Goal: Task Accomplishment & Management: Complete application form

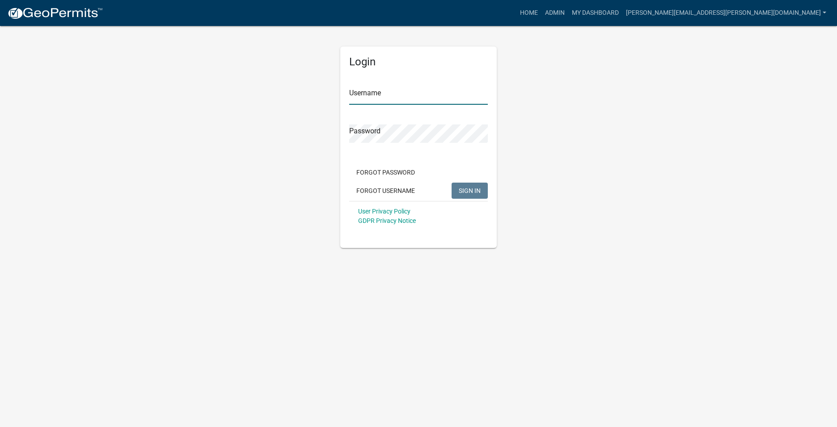
type input "[PERSON_NAME][EMAIL_ADDRESS][PERSON_NAME][DOMAIN_NAME]"
click at [455, 192] on button "SIGN IN" at bounding box center [470, 190] width 36 height 16
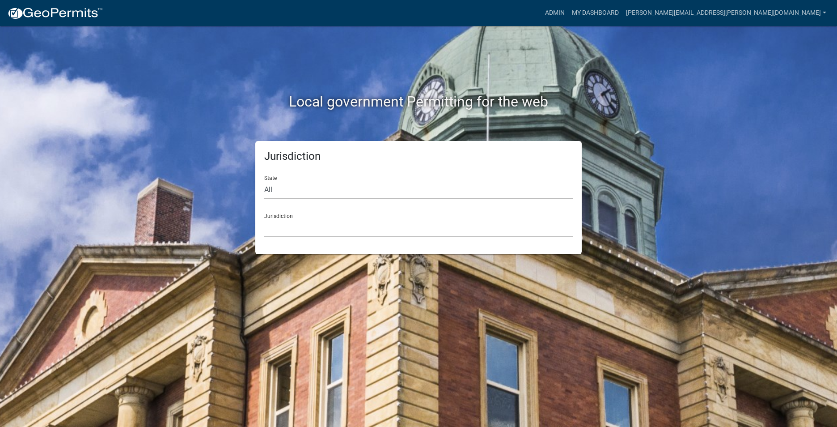
click at [299, 182] on select "All [US_STATE] [US_STATE] [US_STATE] [US_STATE] [US_STATE] [US_STATE] [US_STATE…" at bounding box center [418, 190] width 309 height 18
select select "[US_STATE]"
click at [264, 181] on select "All [US_STATE] [US_STATE] [US_STATE] [US_STATE] [US_STATE] [US_STATE] [US_STATE…" at bounding box center [418, 190] width 309 height 18
click at [291, 220] on select "City of [GEOGRAPHIC_DATA], [US_STATE] City of [GEOGRAPHIC_DATA], [US_STATE] Cit…" at bounding box center [418, 228] width 309 height 18
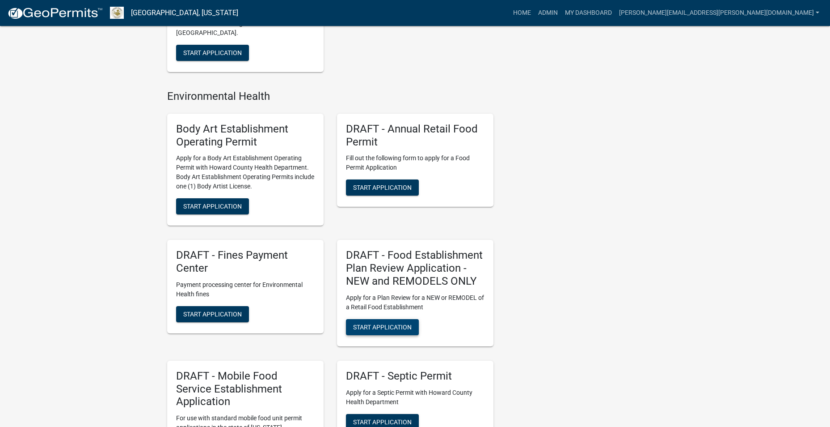
scroll to position [850, 0]
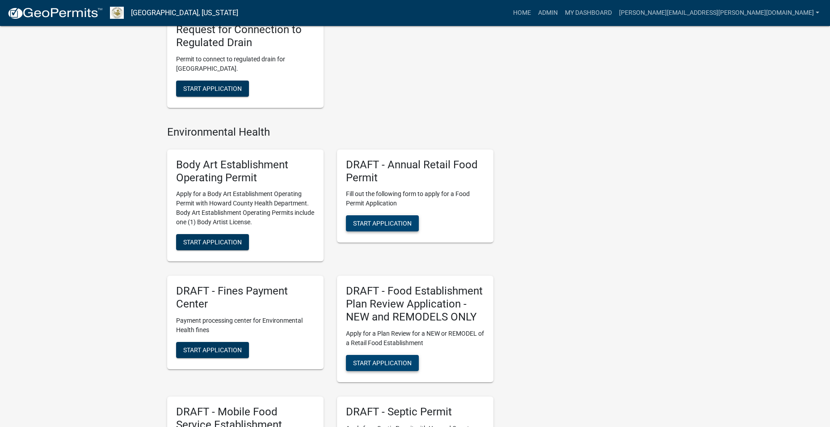
click at [378, 225] on span "Start Application" at bounding box center [382, 223] width 59 height 7
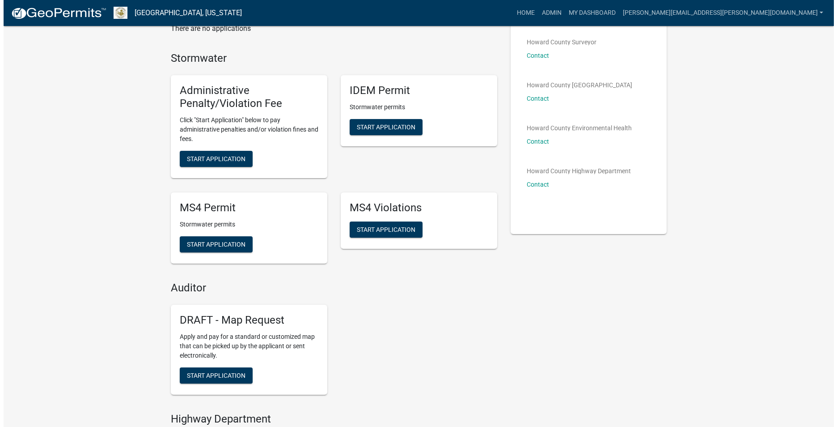
scroll to position [0, 0]
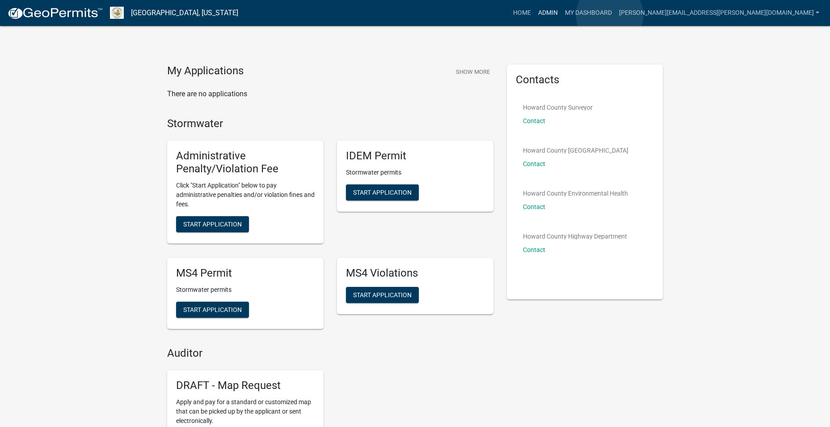
click at [562, 15] on link "Admin" at bounding box center [548, 12] width 27 height 17
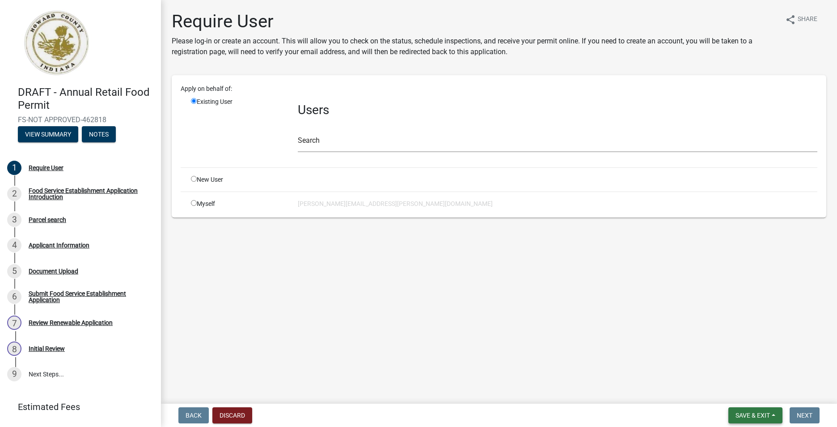
click at [737, 412] on span "Save & Exit" at bounding box center [752, 414] width 34 height 7
click at [791, 345] on main "Require User Please log-in or create an account. This will allow you to check o…" at bounding box center [499, 200] width 676 height 400
click at [256, 411] on div "Back Discard Save & Exit Save Save & Exit Next" at bounding box center [499, 415] width 662 height 16
click at [247, 411] on button "Discard" at bounding box center [232, 415] width 40 height 16
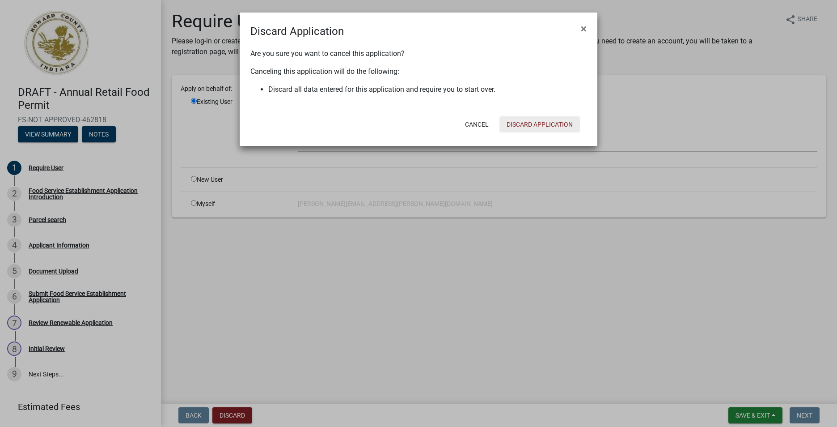
click at [520, 122] on button "Discard Application" at bounding box center [539, 124] width 80 height 16
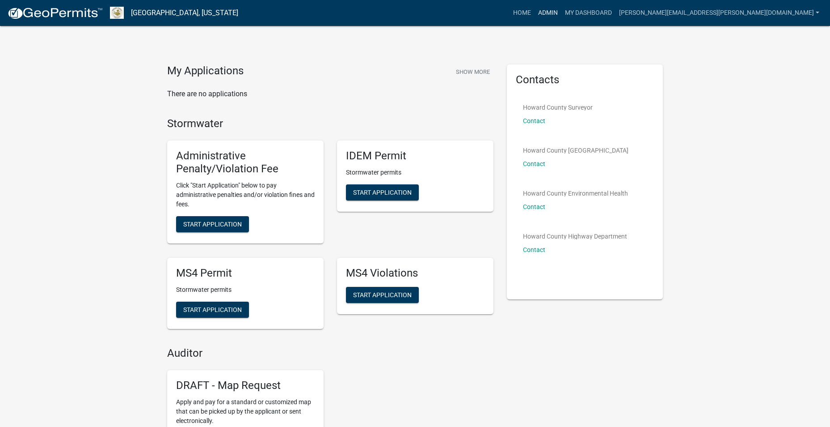
click at [562, 14] on link "Admin" at bounding box center [548, 12] width 27 height 17
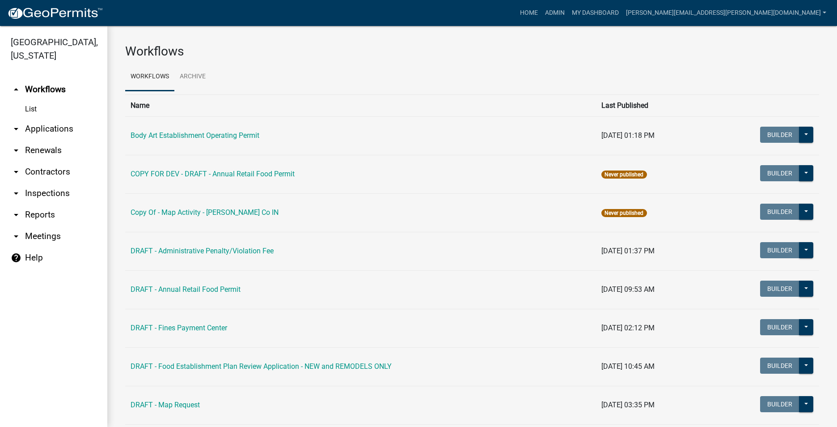
click at [41, 187] on link "arrow_drop_down Inspections" at bounding box center [53, 192] width 107 height 21
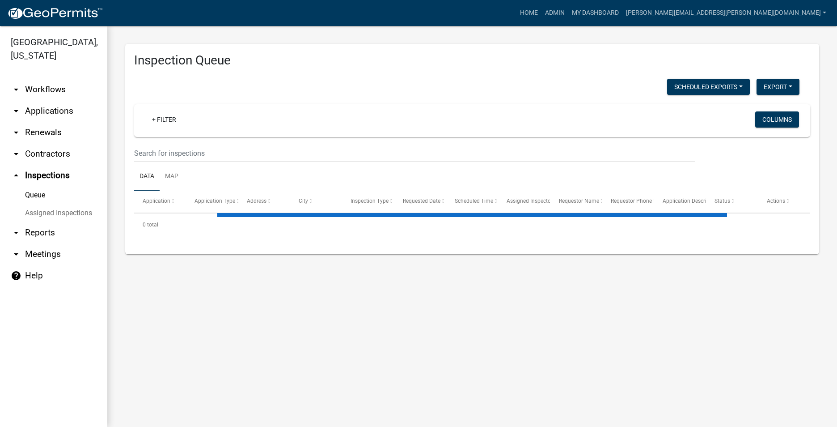
click at [49, 81] on link "arrow_drop_down Workflows" at bounding box center [53, 89] width 107 height 21
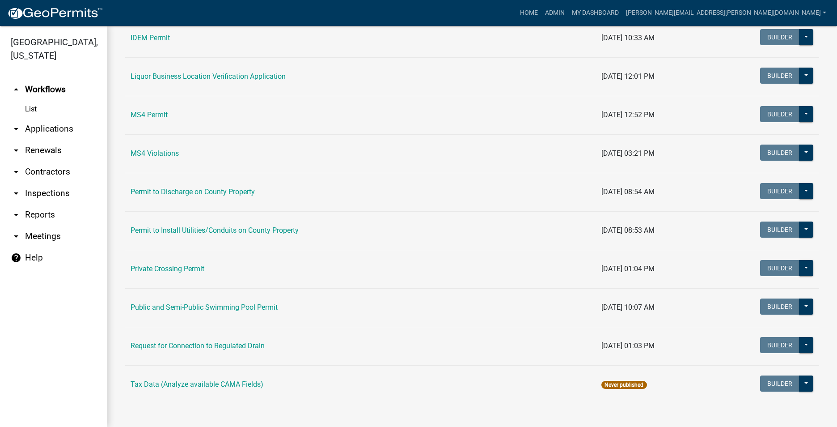
scroll to position [714, 0]
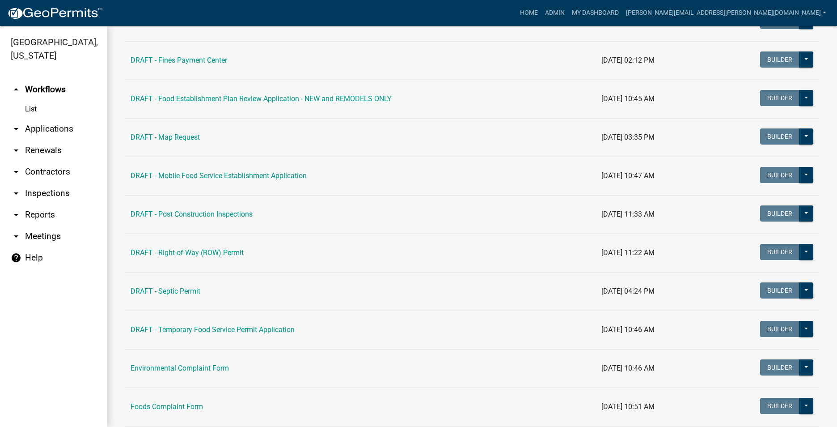
drag, startPoint x: 273, startPoint y: 182, endPoint x: 278, endPoint y: 177, distance: 6.6
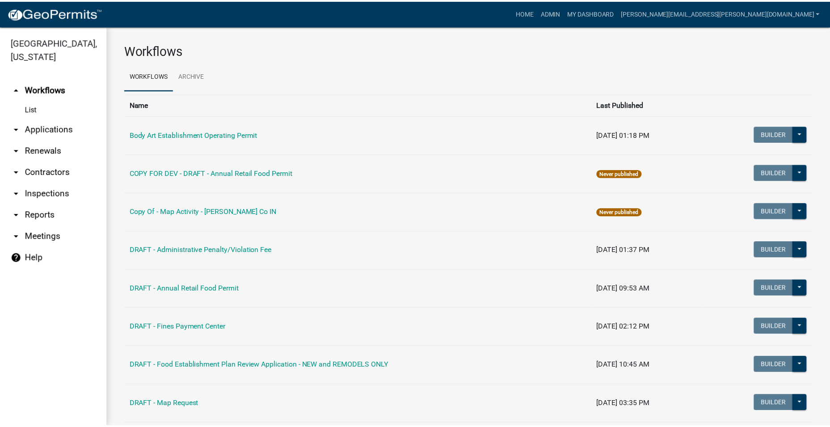
scroll to position [0, 0]
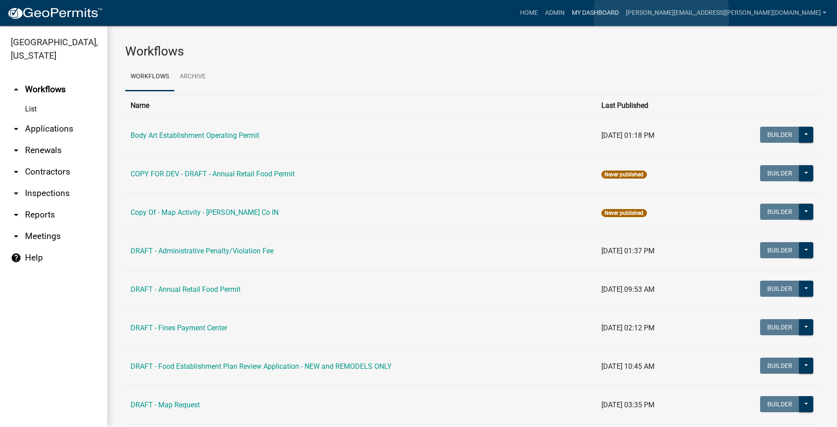
click at [622, 15] on link "My Dashboard" at bounding box center [595, 12] width 54 height 17
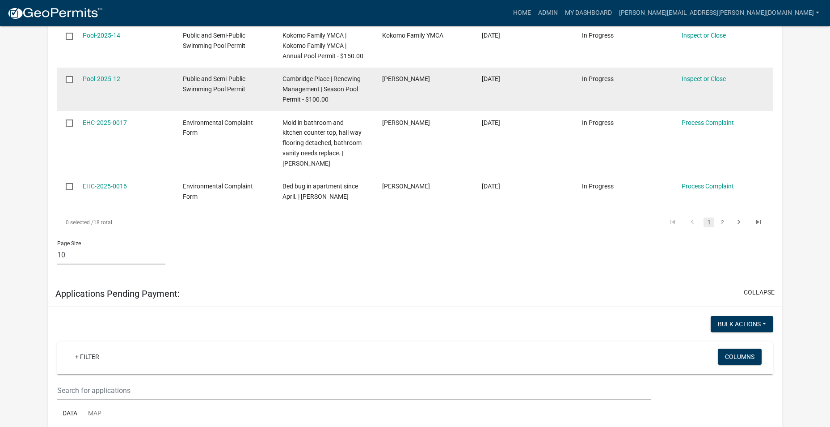
scroll to position [492, 0]
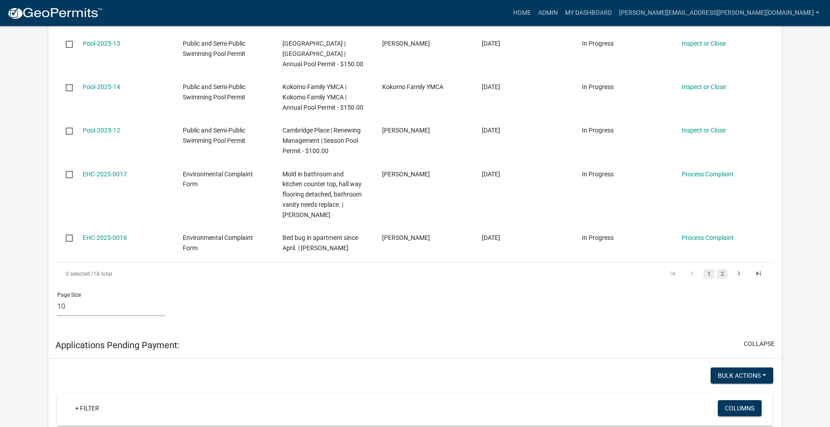
click at [722, 269] on link "2" at bounding box center [722, 274] width 11 height 10
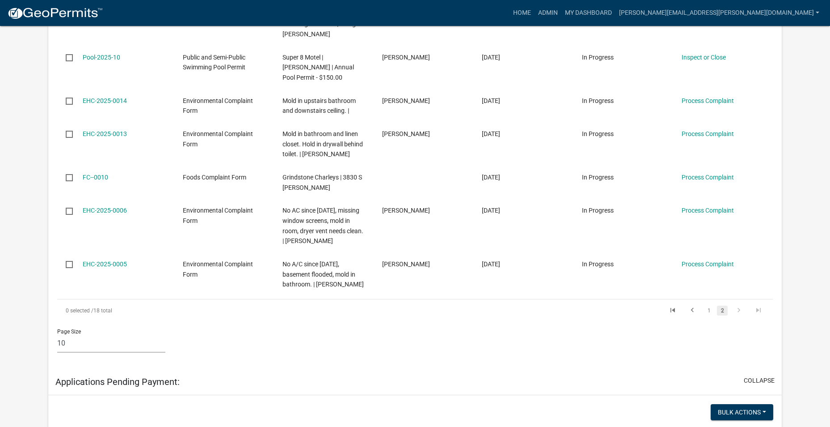
scroll to position [378, 0]
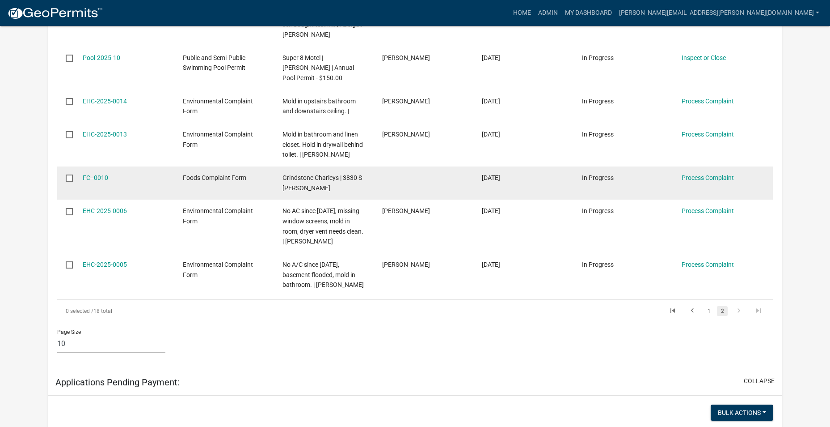
click at [320, 180] on span "Grindstone Charleys | 3830 S [PERSON_NAME]" at bounding box center [323, 182] width 80 height 17
click at [713, 176] on link "Process Complaint" at bounding box center [708, 177] width 52 height 7
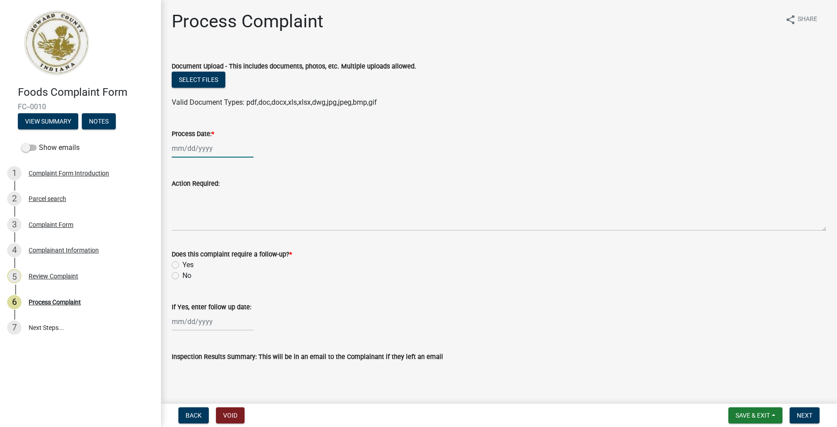
click at [183, 147] on div at bounding box center [213, 148] width 82 height 18
select select "8"
select select "2025"
click at [223, 209] on div "7" at bounding box center [223, 210] width 14 height 14
type input "[DATE]"
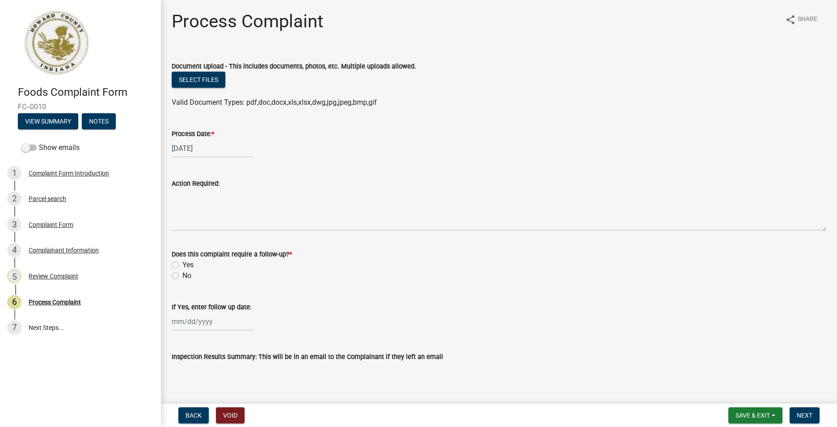
click at [182, 274] on label "No" at bounding box center [186, 275] width 9 height 11
click at [182, 274] on input "No" at bounding box center [185, 273] width 6 height 6
radio input "true"
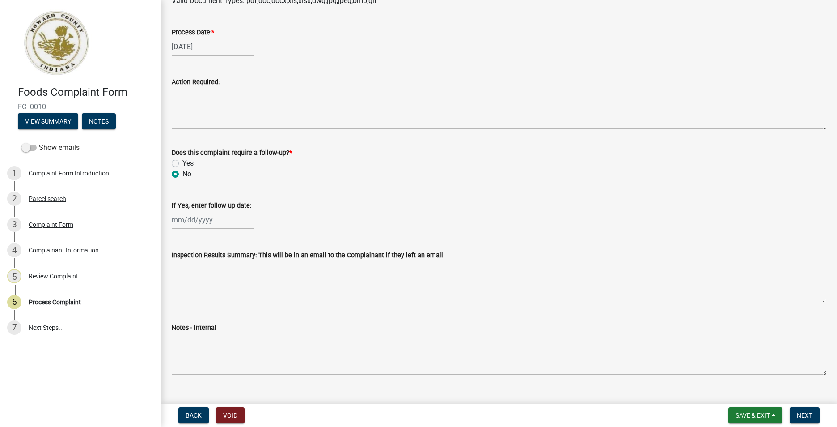
scroll to position [118, 0]
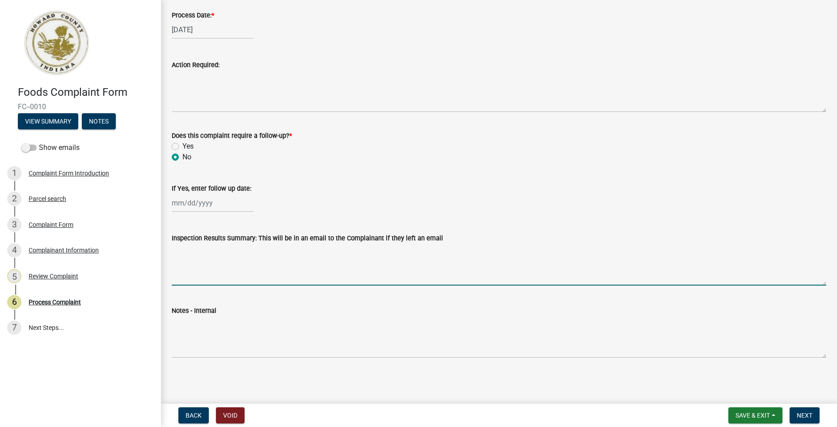
click at [207, 271] on textarea "Inspection Results Summary: This will be in an email to the Complainant if they…" at bounding box center [499, 264] width 655 height 42
type textarea "Inspection report will be available after ten days."
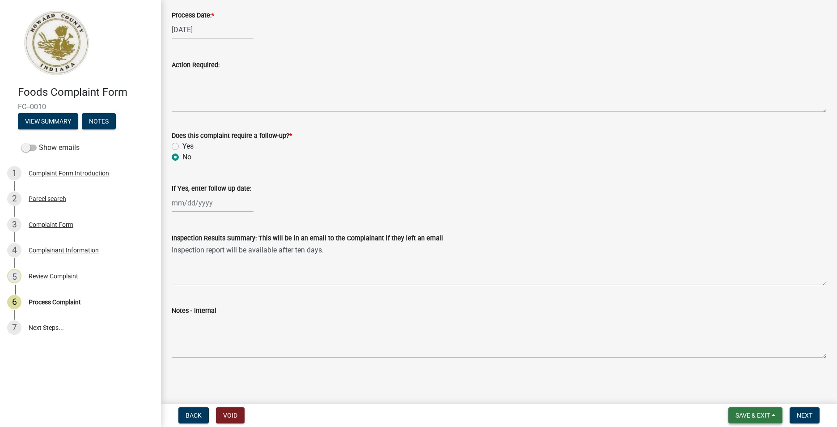
click at [754, 414] on span "Save & Exit" at bounding box center [752, 414] width 34 height 7
click at [730, 370] on button "Save" at bounding box center [747, 369] width 72 height 21
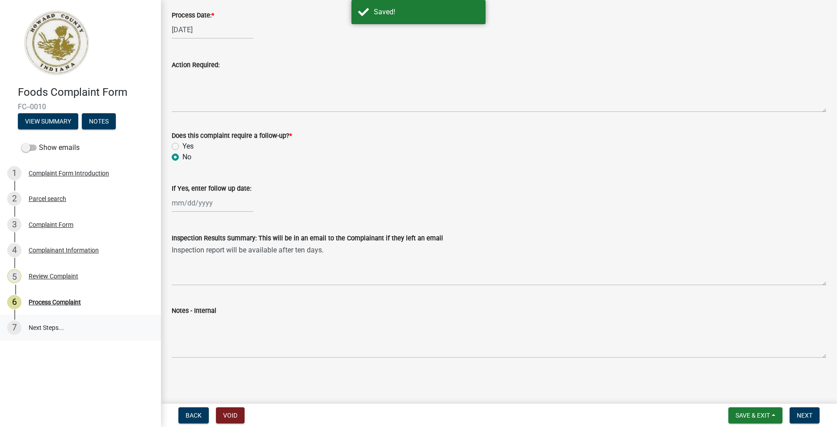
click at [40, 326] on link "7 Next Steps..." at bounding box center [80, 327] width 161 height 26
click at [50, 326] on link "7 Next Steps..." at bounding box center [80, 327] width 161 height 26
click at [809, 411] on span "Next" at bounding box center [805, 414] width 16 height 7
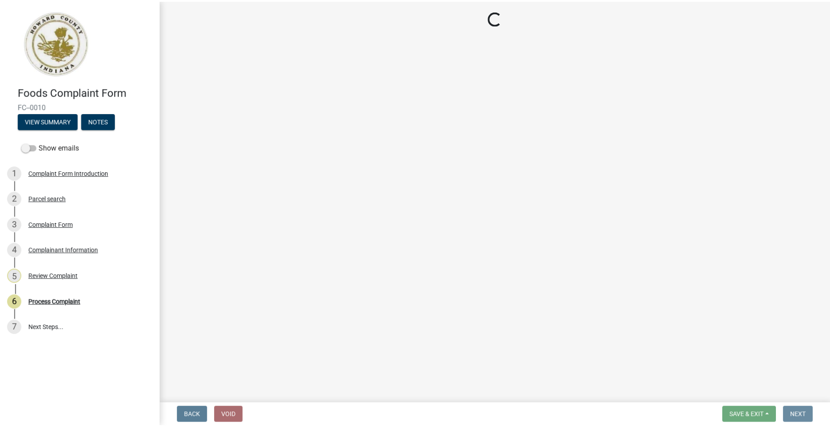
scroll to position [0, 0]
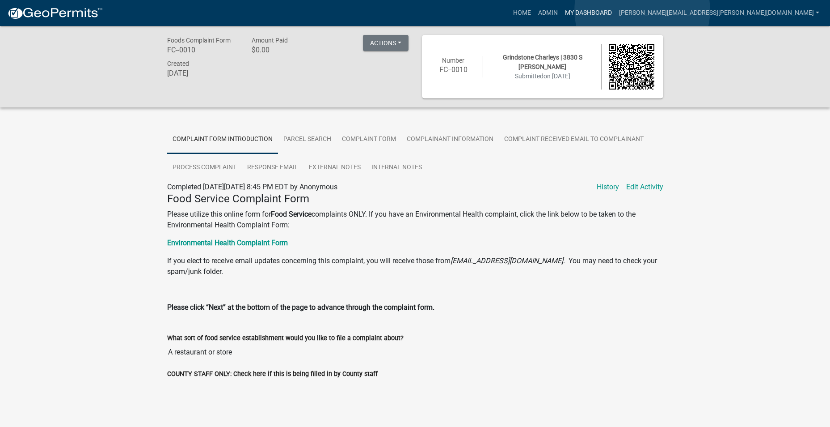
click at [616, 10] on link "My Dashboard" at bounding box center [589, 12] width 54 height 17
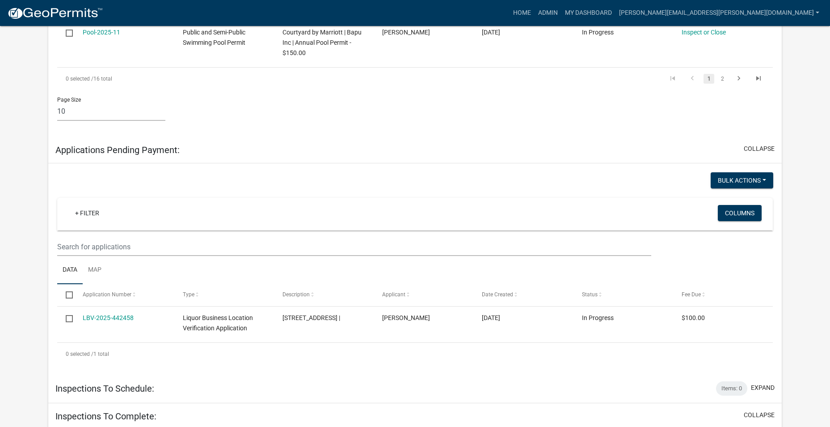
scroll to position [624, 0]
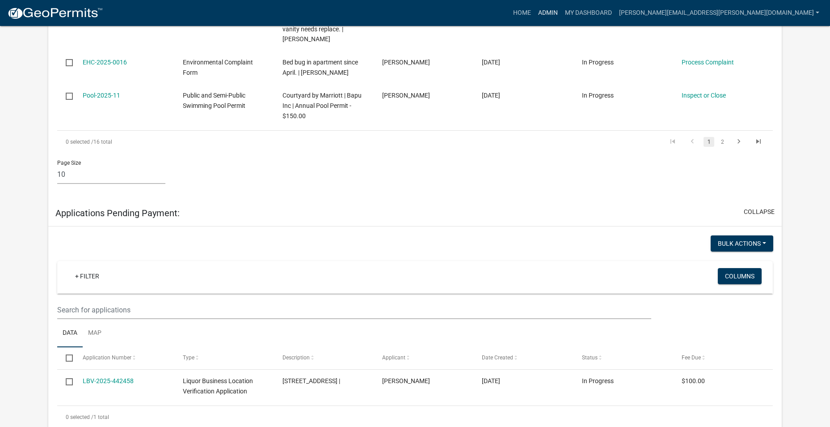
click at [562, 16] on link "Admin" at bounding box center [548, 12] width 27 height 17
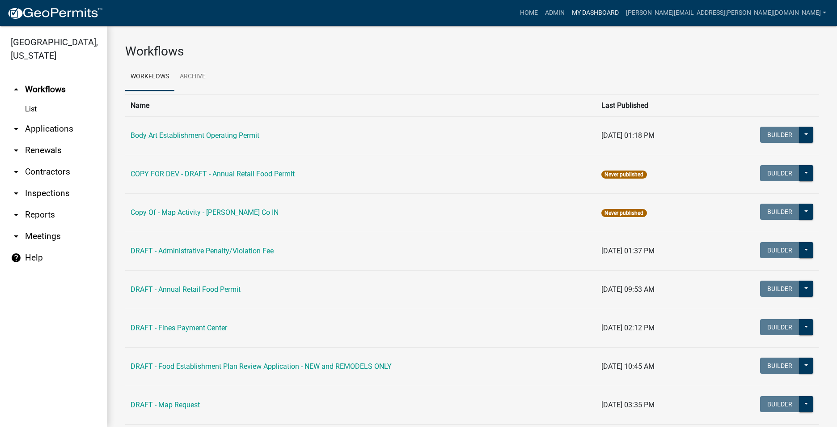
click at [622, 13] on link "My Dashboard" at bounding box center [595, 12] width 54 height 17
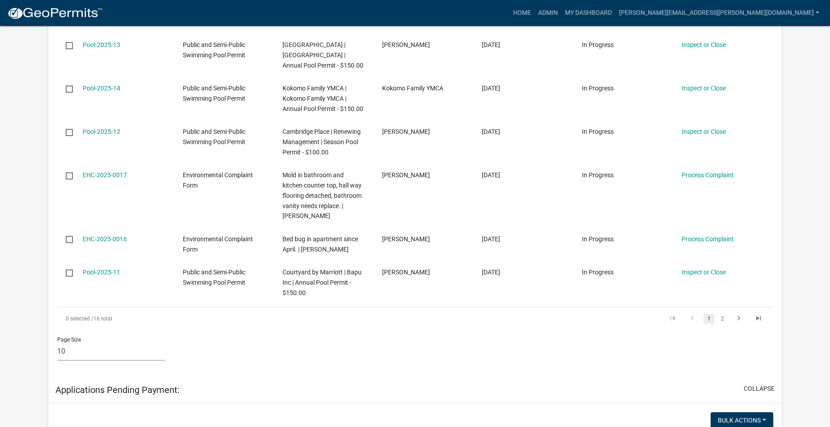
scroll to position [492, 0]
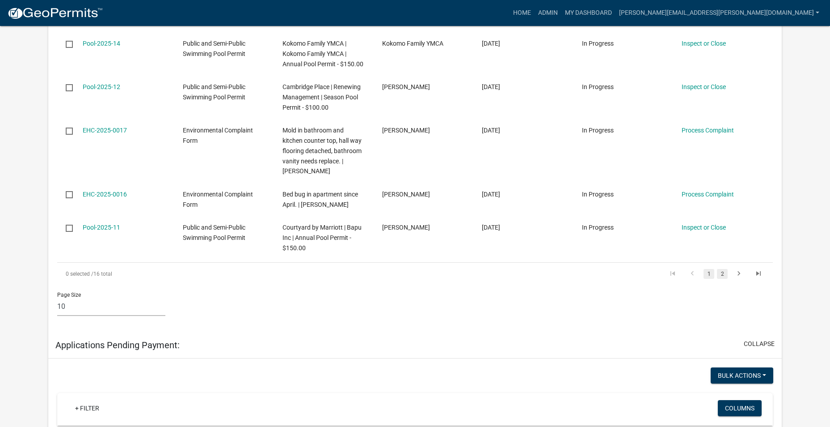
click at [723, 272] on link "2" at bounding box center [722, 274] width 11 height 10
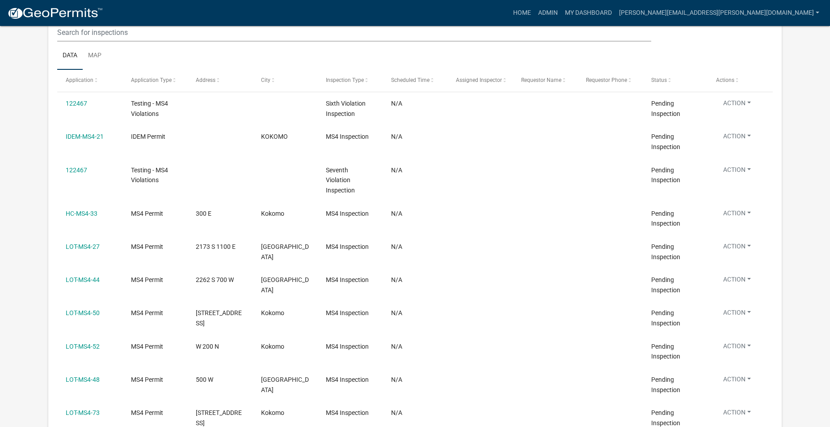
scroll to position [1017, 0]
